Goal: Obtain resource: Obtain resource

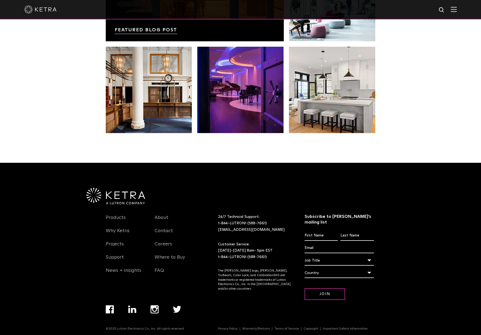
scroll to position [1133, 0]
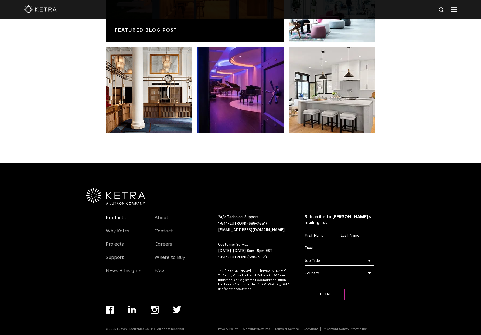
click at [117, 217] on link "Products" at bounding box center [116, 221] width 20 height 12
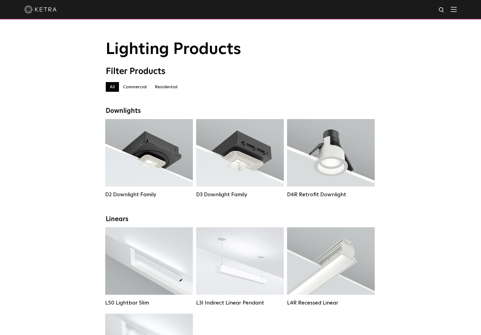
click at [161, 86] on label "Residential" at bounding box center [166, 87] width 31 height 10
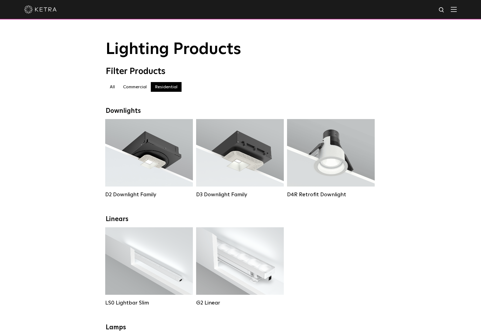
click at [169, 86] on label "Residential" at bounding box center [166, 87] width 31 height 10
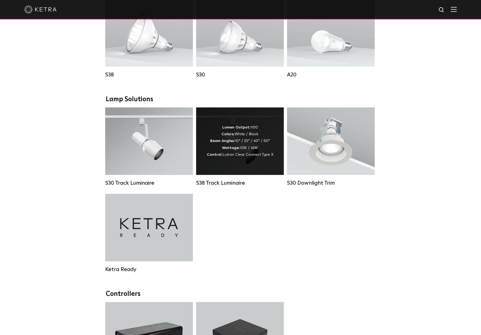
scroll to position [325, 0]
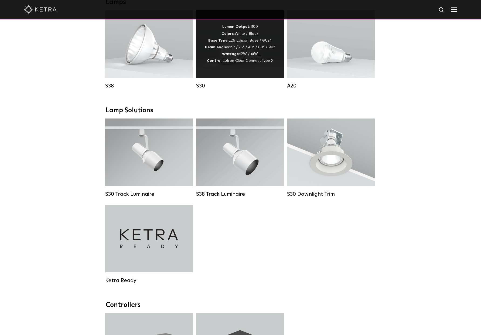
click at [234, 56] on div "Lumen Output: 1100 Colors: White / Black Base Type: E26 Edison Base / GU24 Beam…" at bounding box center [240, 43] width 70 height 41
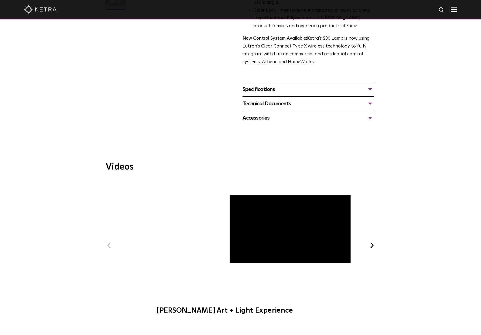
scroll to position [143, 0]
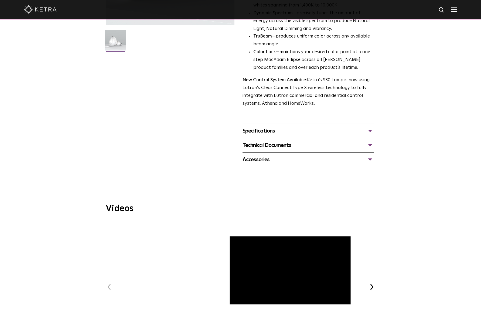
click at [286, 142] on div "Technical Documents" at bounding box center [308, 145] width 131 height 9
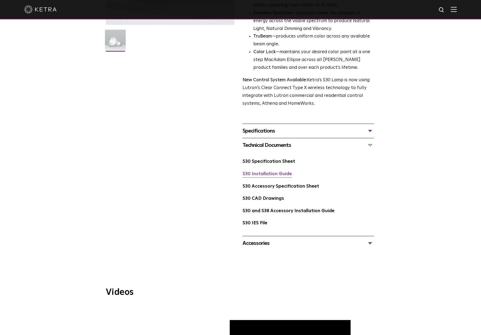
click at [271, 172] on link "S30 Installation Guide" at bounding box center [267, 174] width 49 height 5
click at [280, 159] on link "S30 Specification Sheet" at bounding box center [269, 161] width 53 height 5
